Goal: Task Accomplishment & Management: Use online tool/utility

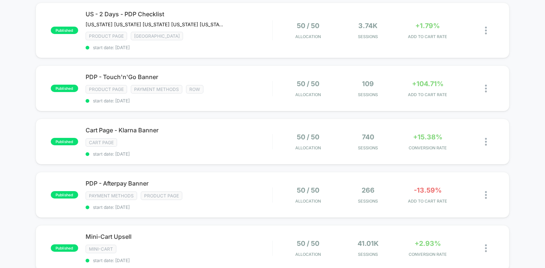
scroll to position [355, 0]
click at [114, 69] on div "published PDP - Touch'n'Go Banner Product Page payment methods ROW start date: …" at bounding box center [273, 88] width 474 height 46
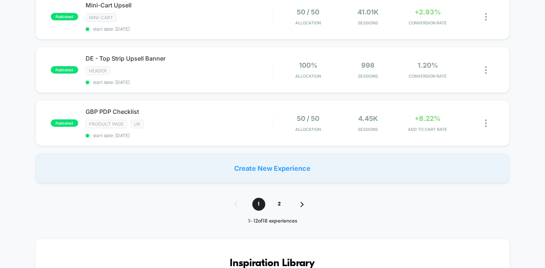
scroll to position [586, 0]
click at [278, 202] on span "2" at bounding box center [279, 204] width 13 height 13
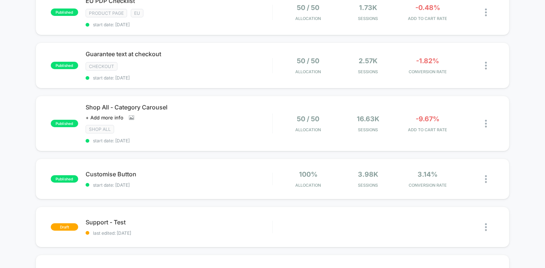
scroll to position [41, 0]
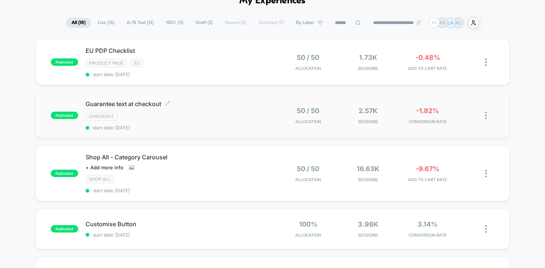
click at [211, 107] on span "Guarantee text at checkout Click to edit experience details" at bounding box center [179, 103] width 187 height 7
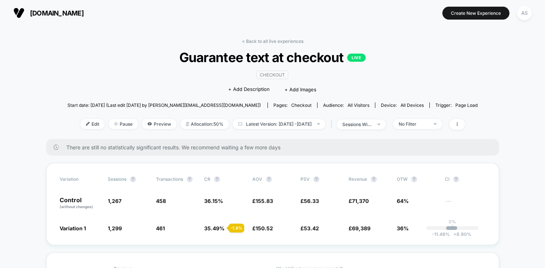
click at [33, 9] on span "[DOMAIN_NAME]" at bounding box center [57, 13] width 54 height 8
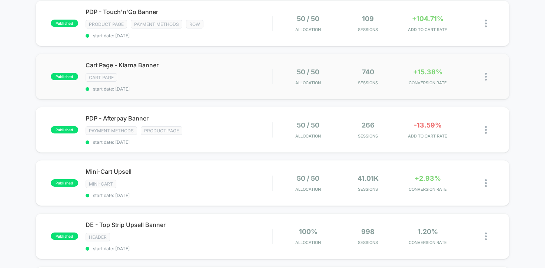
scroll to position [488, 0]
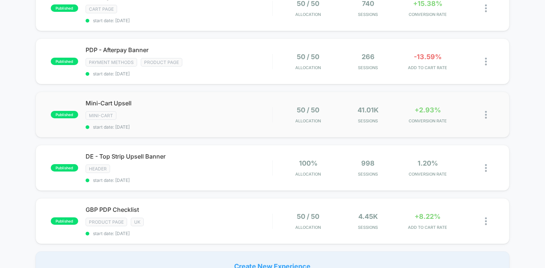
click at [233, 104] on span "Mini-Cart Upsell" at bounding box center [179, 103] width 187 height 7
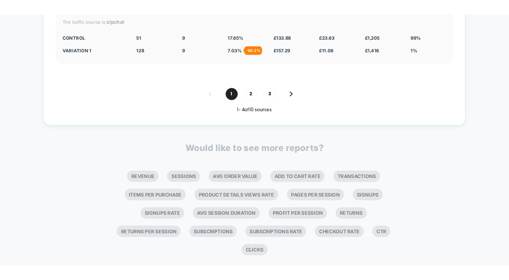
scroll to position [1601, 0]
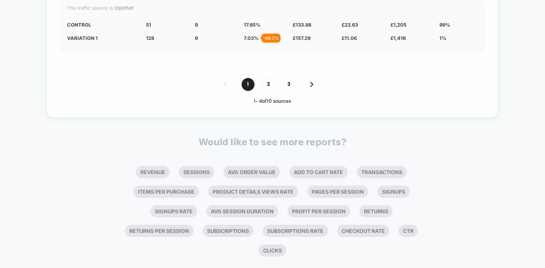
click at [112, 7] on div "The traffic source is: zipchat" at bounding box center [272, 7] width 410 height 6
click at [123, 8] on strong "zipchat" at bounding box center [123, 7] width 19 height 6
